Goal: Task Accomplishment & Management: Manage account settings

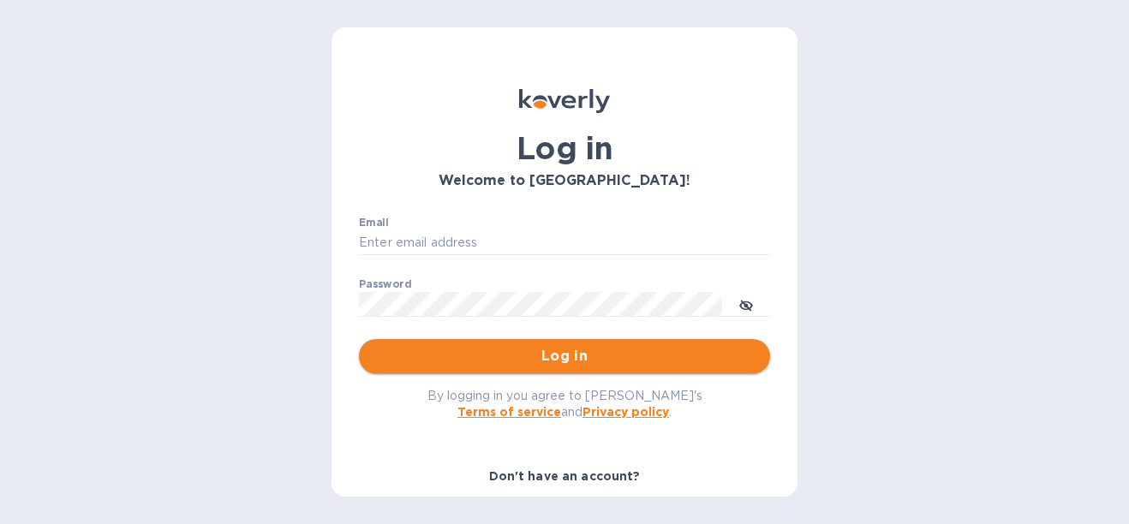
type input "garrieta@t360.com.co"
click at [622, 360] on span "Log in" at bounding box center [565, 356] width 384 height 21
